Goal: Register for event/course

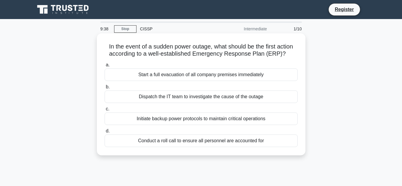
click at [168, 120] on div "Initiate backup power protocols to maintain critical operations" at bounding box center [201, 119] width 193 height 13
click at [105, 111] on input "c. Initiate backup power protocols to maintain critical operations" at bounding box center [105, 109] width 0 height 4
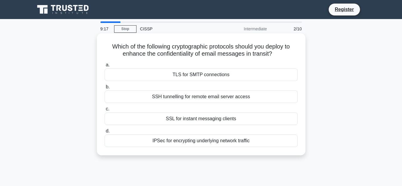
click at [192, 73] on div "TLS for SMTP connections" at bounding box center [201, 74] width 193 height 13
click at [105, 67] on input "a. TLS for SMTP connections" at bounding box center [105, 65] width 0 height 4
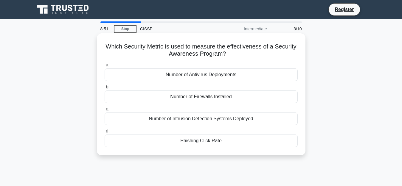
click at [184, 119] on div "Number of Intrusion Detection Systems Deployed" at bounding box center [201, 119] width 193 height 13
click at [105, 111] on input "c. Number of Intrusion Detection Systems Deployed" at bounding box center [105, 109] width 0 height 4
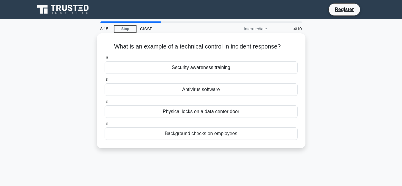
click at [205, 69] on div "Security awareness training" at bounding box center [201, 67] width 193 height 13
click at [105, 60] on input "a. Security awareness training" at bounding box center [105, 58] width 0 height 4
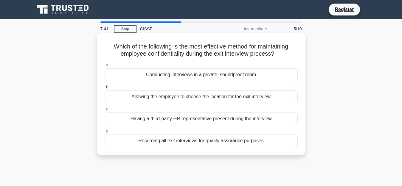
click at [192, 120] on div "Having a third-party HR representative present during the interview" at bounding box center [201, 119] width 193 height 13
click at [105, 111] on input "c. Having a third-party HR representative present during the interview" at bounding box center [105, 109] width 0 height 4
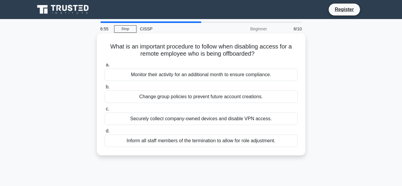
click at [191, 99] on div "Change group policies to prevent future account creations." at bounding box center [201, 97] width 193 height 13
click at [105, 89] on input "b. Change group policies to prevent future account creations." at bounding box center [105, 87] width 0 height 4
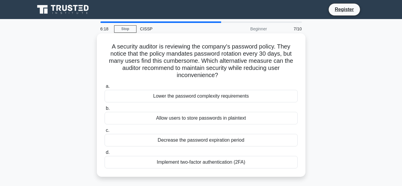
click at [183, 163] on div "Implement two-factor authentication (2FA)" at bounding box center [201, 162] width 193 height 13
click at [105, 155] on input "d. Implement two-factor authentication (2FA)" at bounding box center [105, 153] width 0 height 4
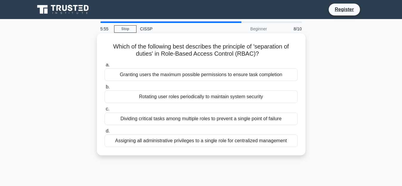
click at [181, 117] on div "Dividing critical tasks among multiple roles to prevent a single point of failu…" at bounding box center [201, 119] width 193 height 13
click at [105, 111] on input "c. Dividing critical tasks among multiple roles to prevent a single point of fa…" at bounding box center [105, 109] width 0 height 4
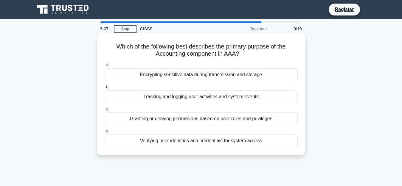
click at [186, 142] on div "Verifying user identities and credentials for system access" at bounding box center [201, 141] width 193 height 13
click at [105, 133] on input "d. Verifying user identities and credentials for system access" at bounding box center [105, 131] width 0 height 4
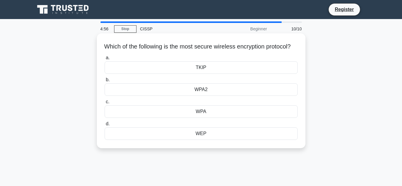
click at [199, 139] on div "WEP" at bounding box center [201, 133] width 193 height 13
click at [105, 126] on input "d. WEP" at bounding box center [105, 124] width 0 height 4
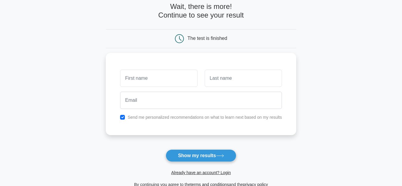
scroll to position [31, 0]
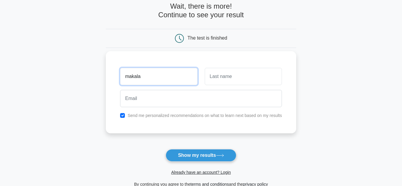
type input "makala"
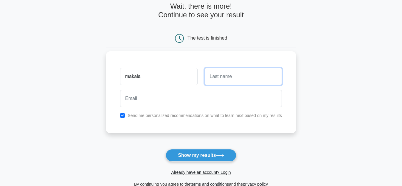
click at [224, 79] on input "text" at bounding box center [243, 76] width 77 height 17
type input "shilla"
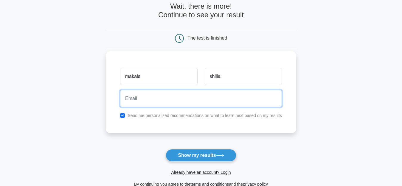
click at [138, 100] on input "email" at bounding box center [201, 98] width 162 height 17
type input "[EMAIL_ADDRESS][DOMAIN_NAME]"
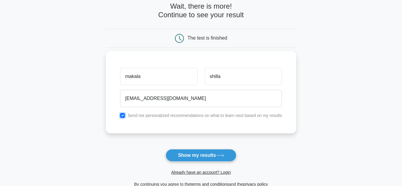
click at [123, 115] on input "checkbox" at bounding box center [122, 115] width 5 height 5
checkbox input "false"
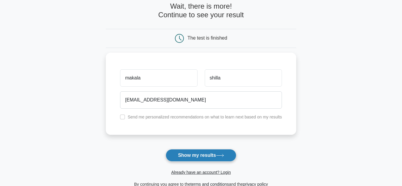
click at [191, 155] on button "Show my results" at bounding box center [201, 155] width 70 height 13
